Goal: Leave review/rating

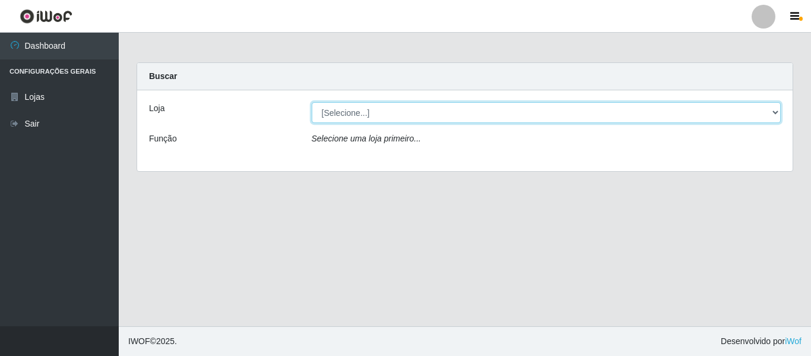
click at [536, 113] on select "[Selecione...] Iskisita Atakado - Centro de Distribuição" at bounding box center [547, 112] width 470 height 21
select select "425"
click at [312, 102] on select "[Selecione...] Iskisita Atakado - Centro de Distribuição" at bounding box center [547, 112] width 470 height 21
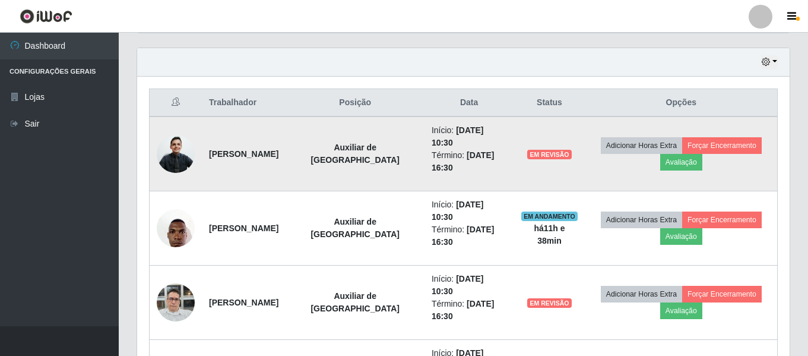
scroll to position [400, 0]
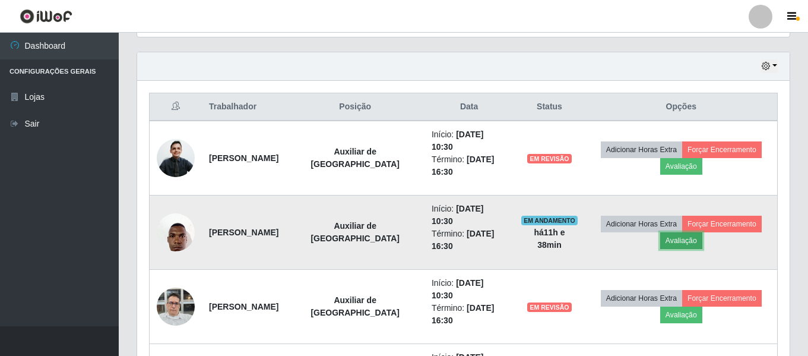
click at [696, 238] on button "Avaliação" at bounding box center [681, 240] width 42 height 17
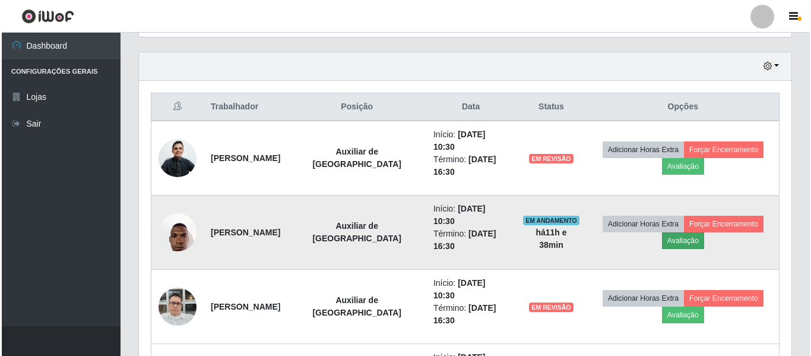
scroll to position [246, 647]
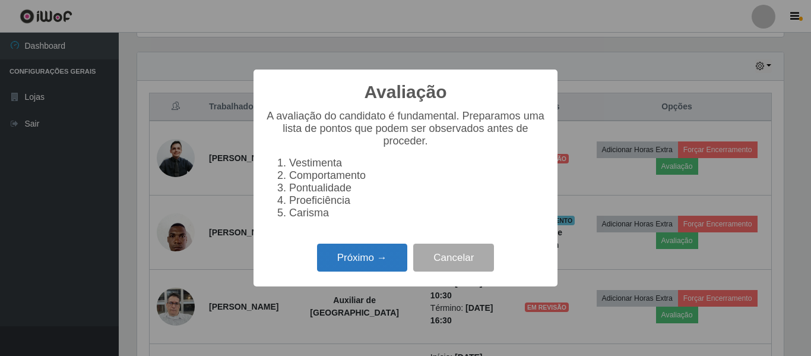
click at [375, 266] on button "Próximo →" at bounding box center [362, 258] width 90 height 28
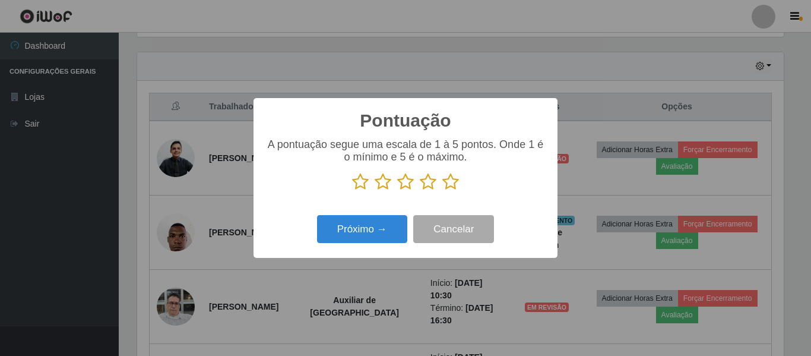
scroll to position [593723, 593323]
click at [454, 182] on icon at bounding box center [451, 182] width 17 height 18
click at [443, 191] on input "radio" at bounding box center [443, 191] width 0 height 0
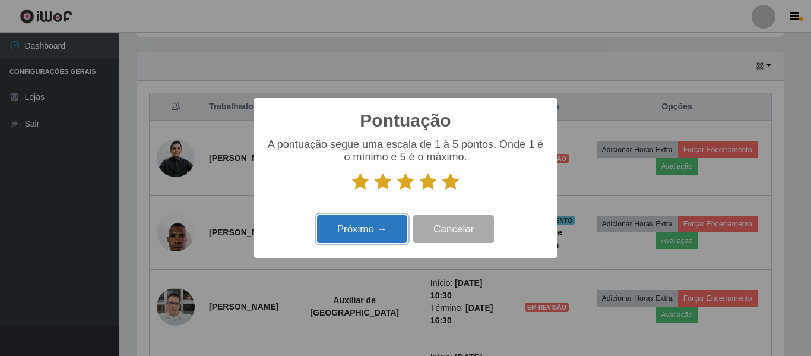
click at [374, 238] on button "Próximo →" at bounding box center [362, 229] width 90 height 28
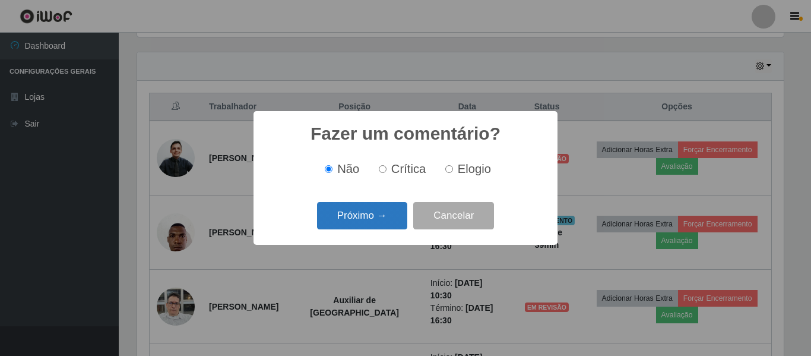
click at [377, 219] on button "Próximo →" at bounding box center [362, 216] width 90 height 28
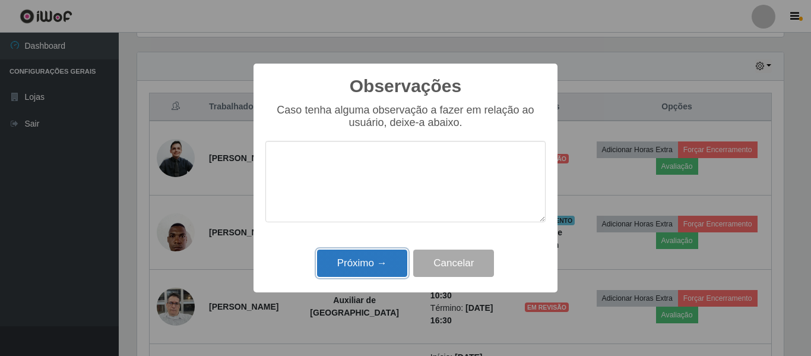
click at [390, 257] on button "Próximo →" at bounding box center [362, 263] width 90 height 28
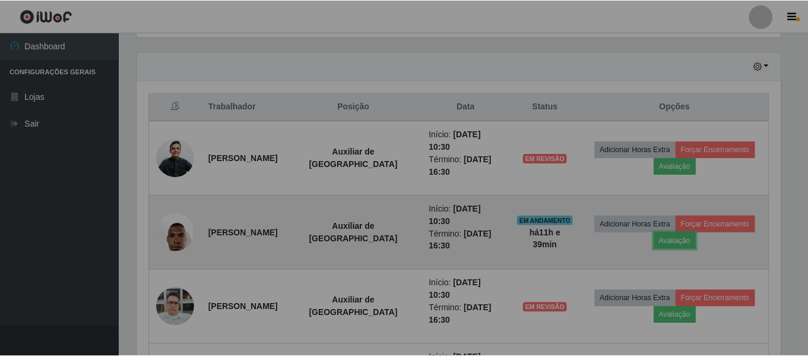
scroll to position [246, 653]
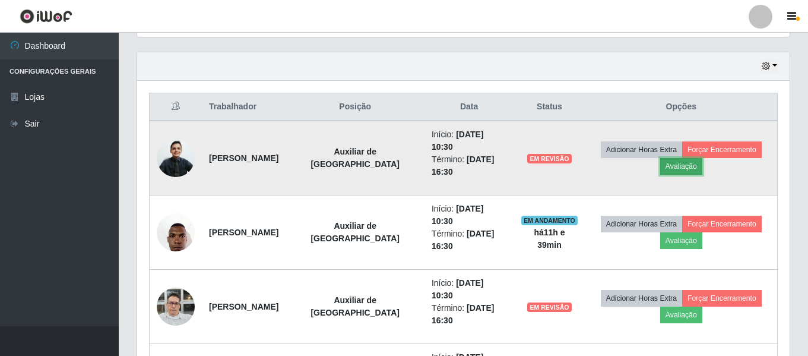
click at [682, 165] on button "Avaliação" at bounding box center [681, 166] width 42 height 17
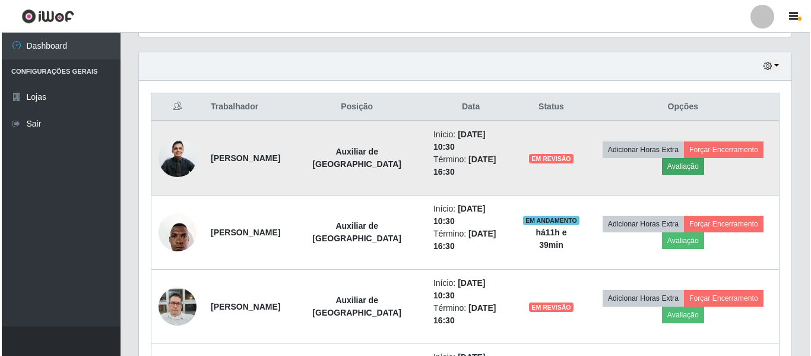
scroll to position [246, 647]
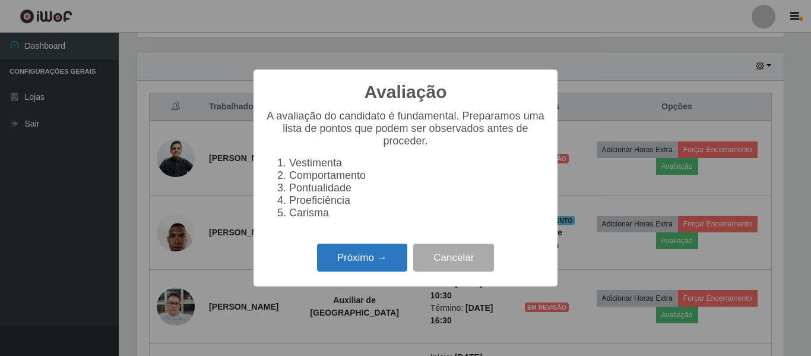
click at [374, 266] on button "Próximo →" at bounding box center [362, 258] width 90 height 28
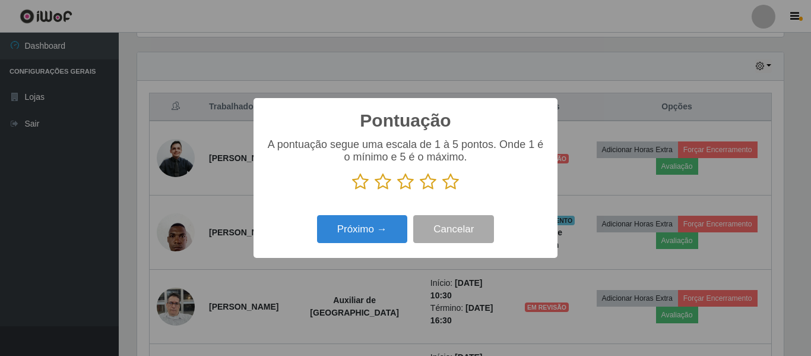
scroll to position [593723, 593323]
click at [453, 185] on icon at bounding box center [451, 182] width 17 height 18
click at [443, 191] on input "radio" at bounding box center [443, 191] width 0 height 0
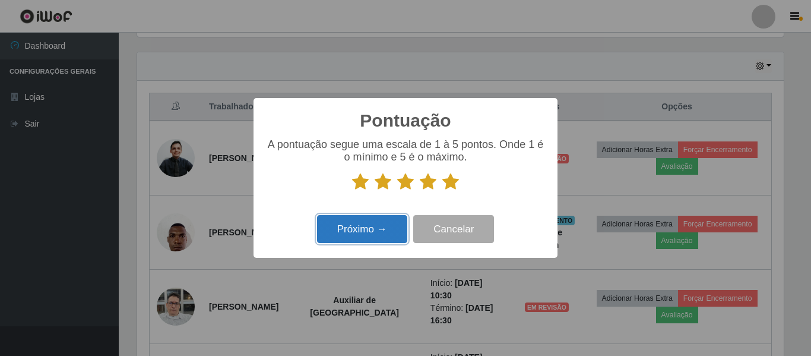
click at [381, 237] on button "Próximo →" at bounding box center [362, 229] width 90 height 28
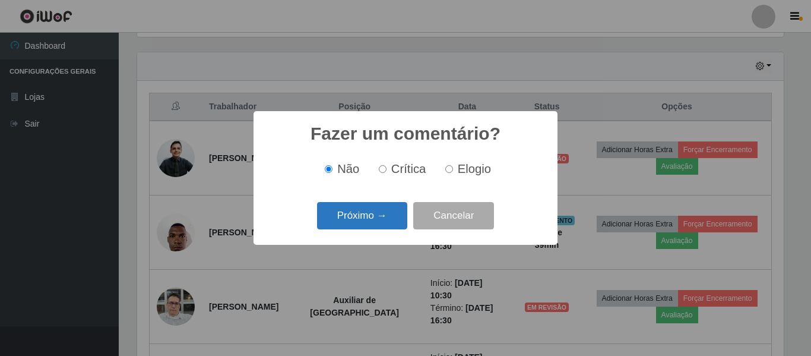
click at [375, 216] on button "Próximo →" at bounding box center [362, 216] width 90 height 28
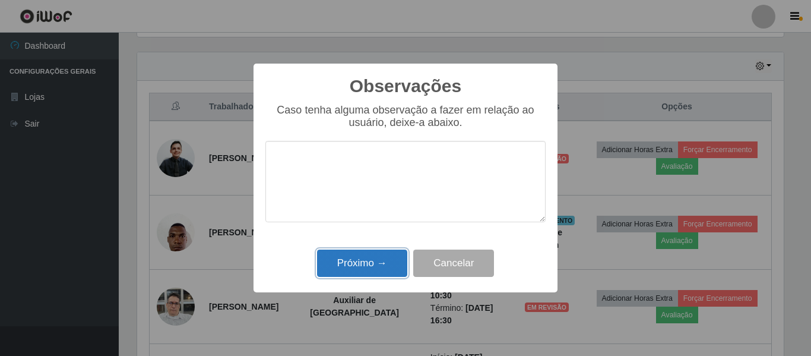
click at [370, 262] on button "Próximo →" at bounding box center [362, 263] width 90 height 28
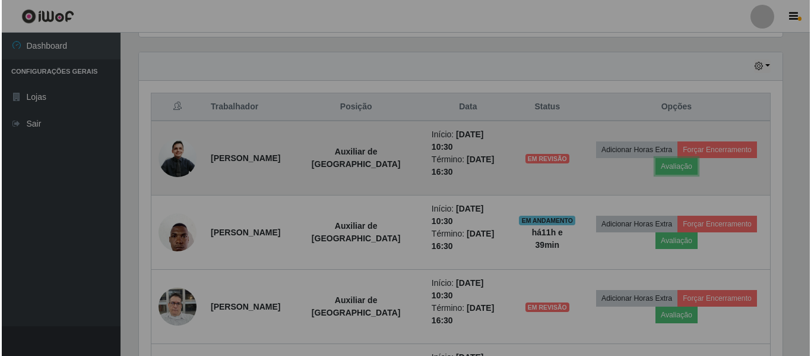
scroll to position [246, 653]
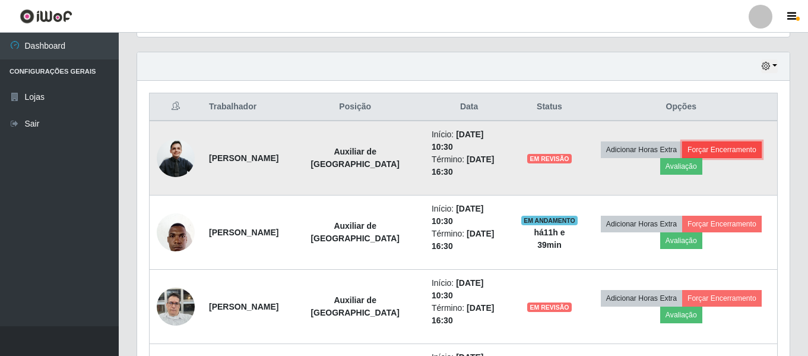
click at [739, 147] on button "Forçar Encerramento" at bounding box center [722, 149] width 80 height 17
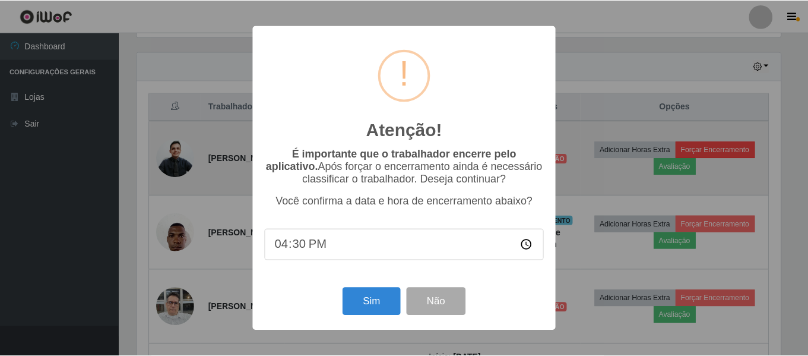
scroll to position [246, 647]
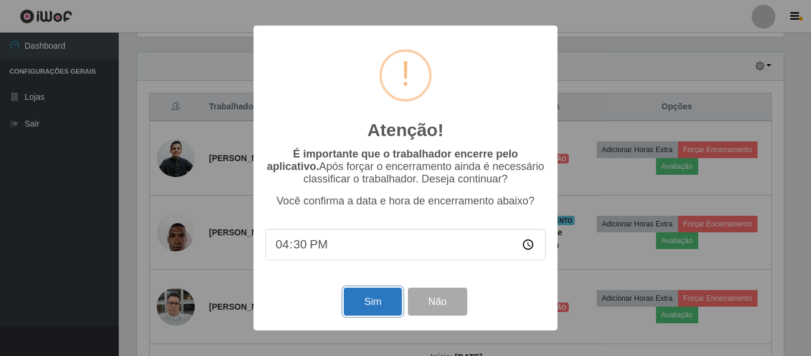
click at [373, 303] on button "Sim" at bounding box center [373, 301] width 58 height 28
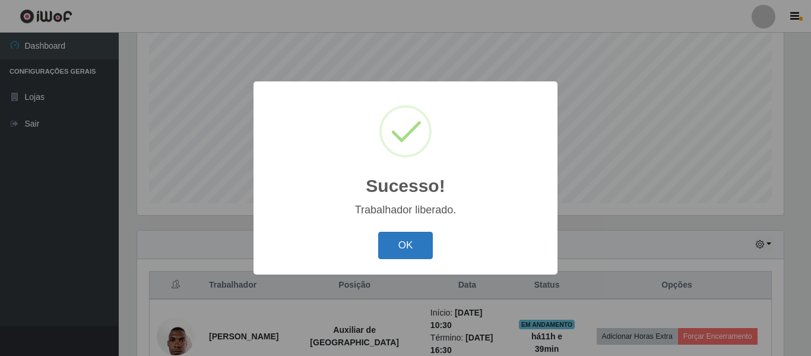
click at [410, 250] on button "OK" at bounding box center [405, 246] width 55 height 28
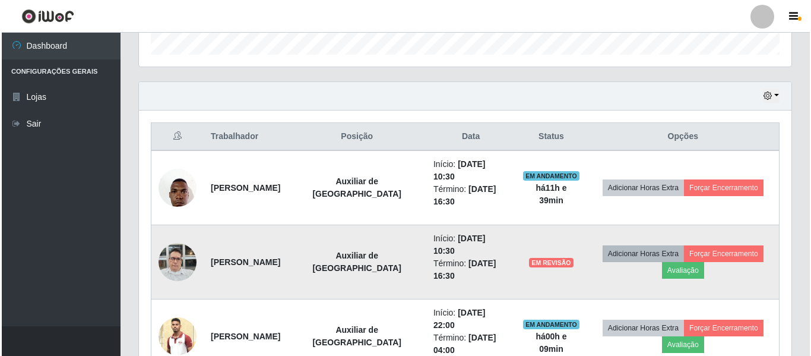
scroll to position [400, 0]
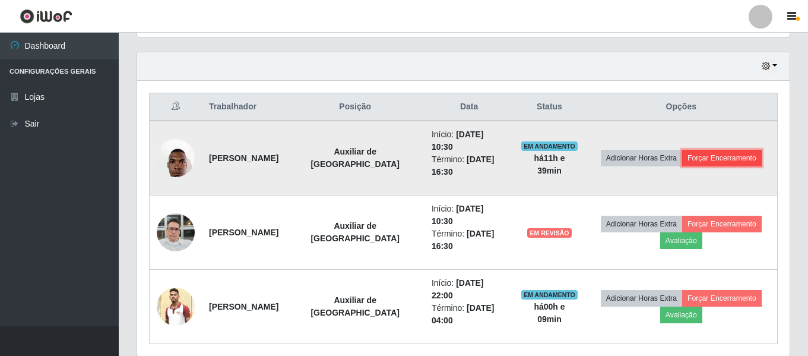
click at [714, 160] on button "Forçar Encerramento" at bounding box center [722, 158] width 80 height 17
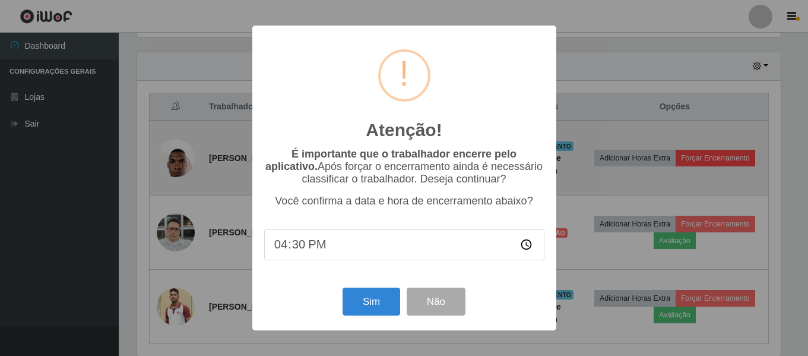
scroll to position [246, 647]
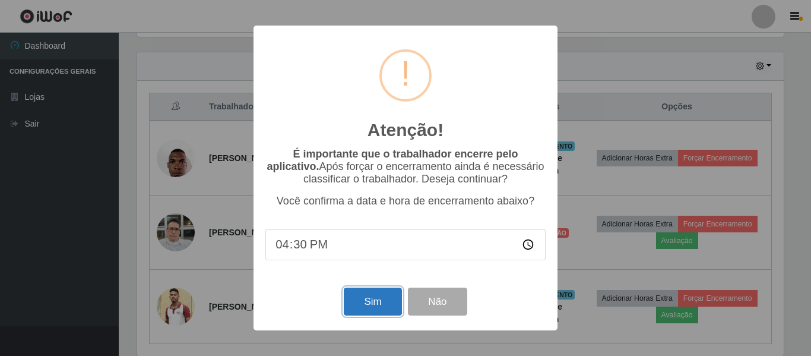
click at [366, 312] on button "Sim" at bounding box center [373, 301] width 58 height 28
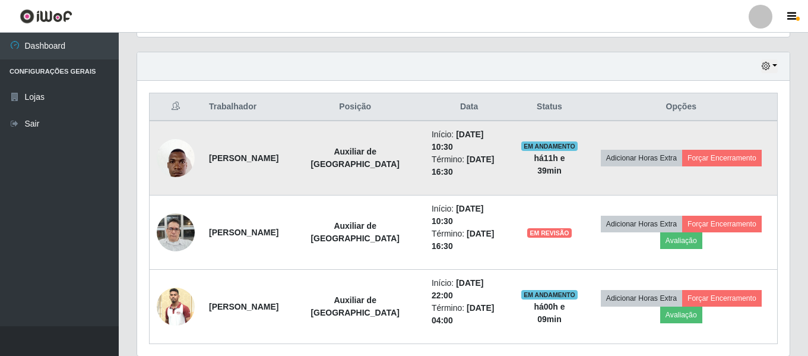
scroll to position [0, 0]
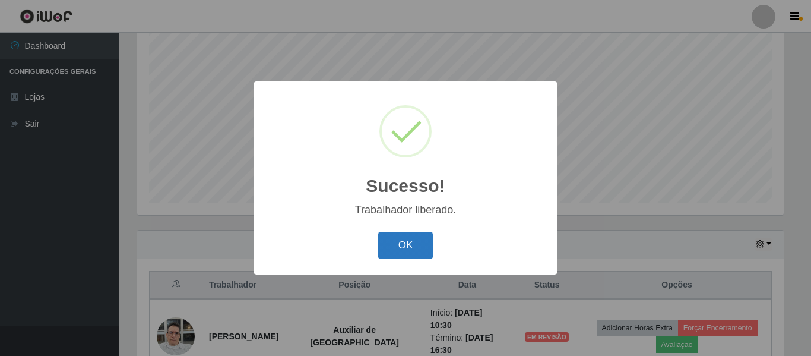
click at [410, 242] on button "OK" at bounding box center [405, 246] width 55 height 28
